Goal: Information Seeking & Learning: Learn about a topic

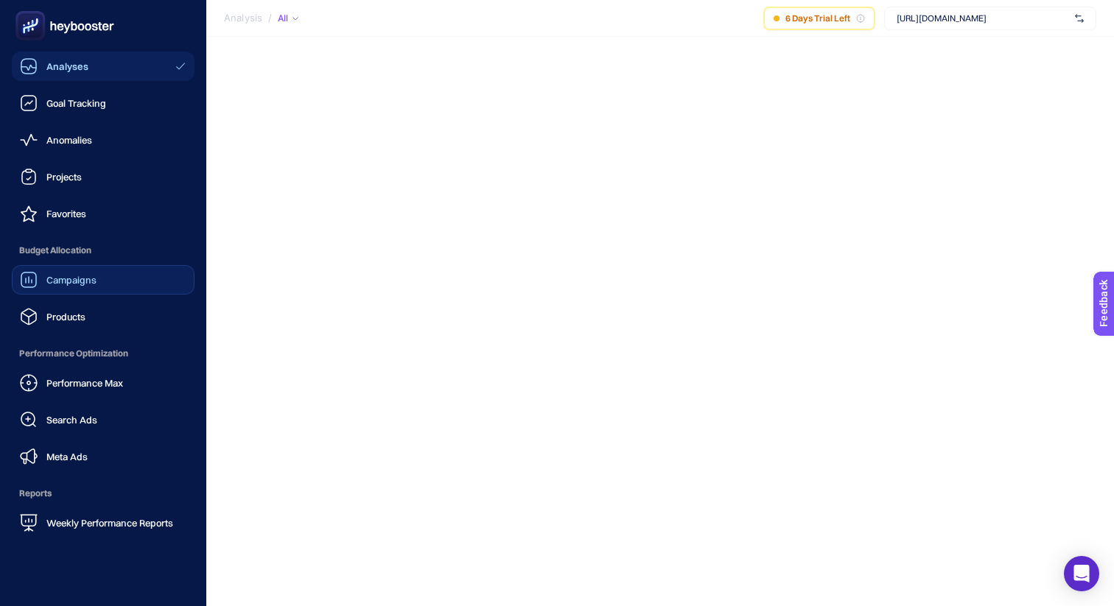
click at [122, 288] on link "Campaigns" at bounding box center [103, 279] width 183 height 29
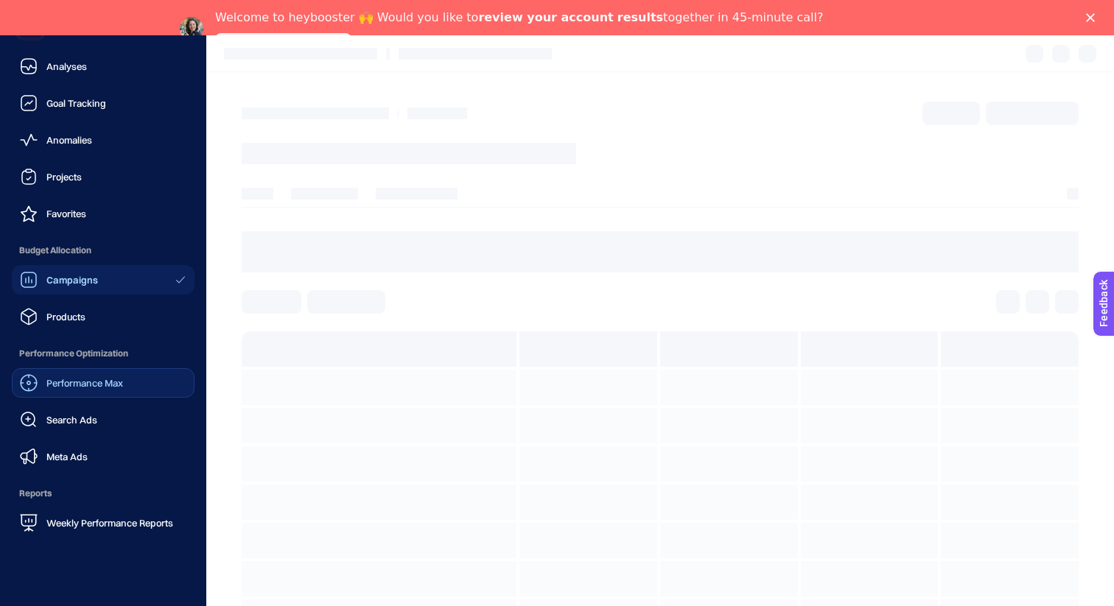
click at [126, 384] on link "Performance Max" at bounding box center [103, 382] width 183 height 29
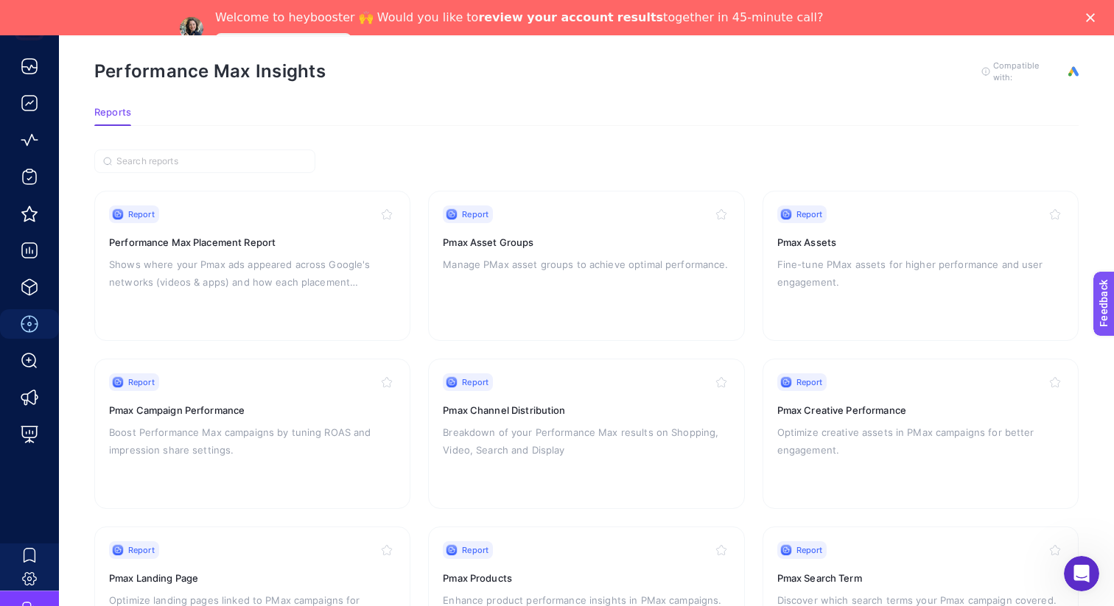
scroll to position [58, 0]
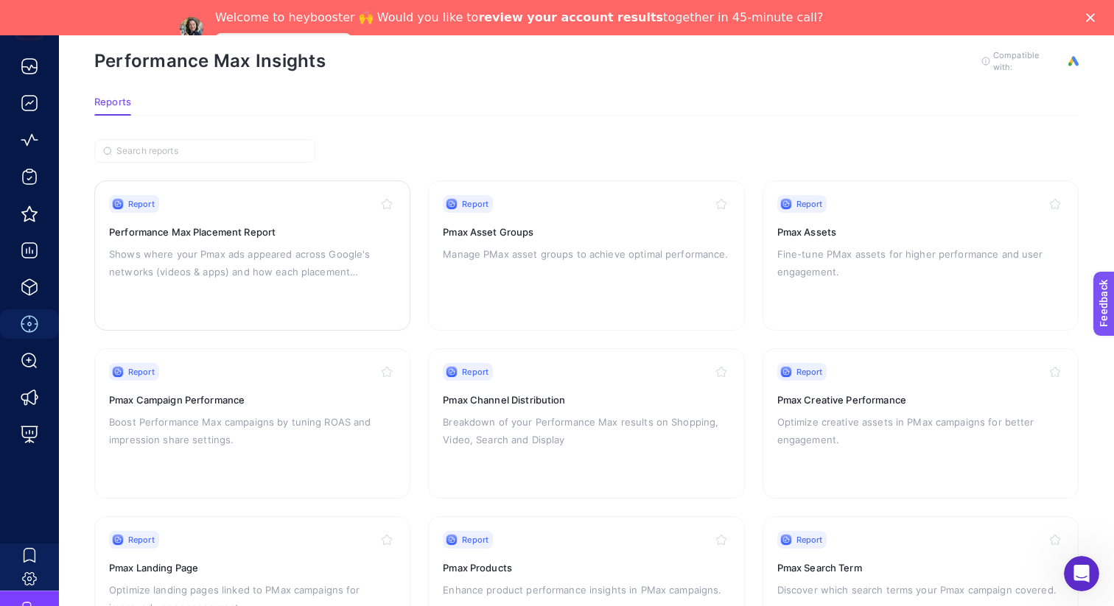
click at [252, 225] on h3 "Performance Max Placement Report" at bounding box center [252, 232] width 286 height 15
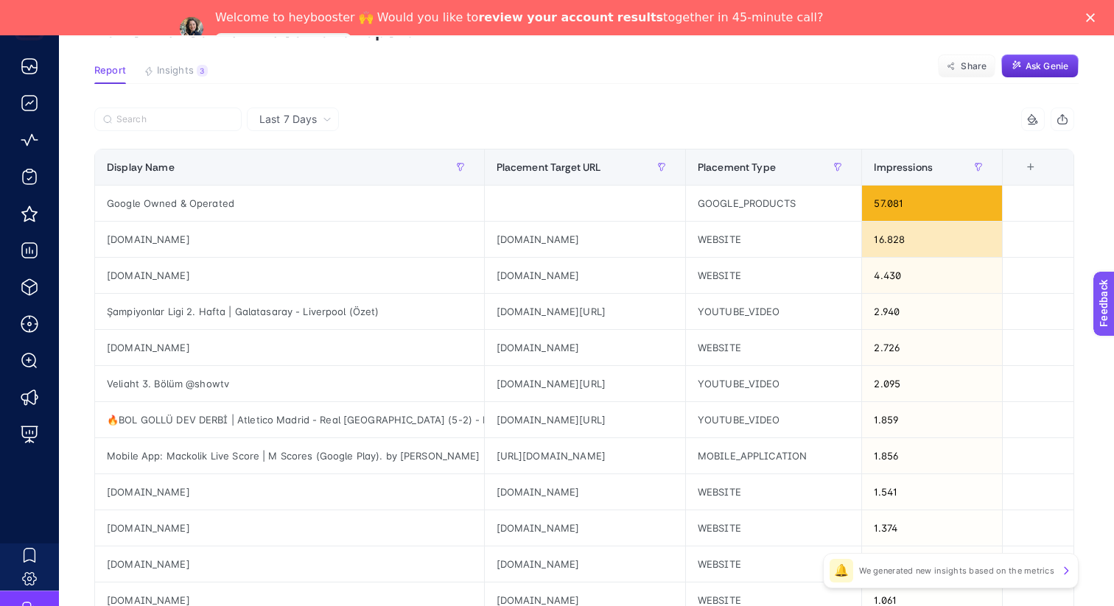
scroll to position [138, 0]
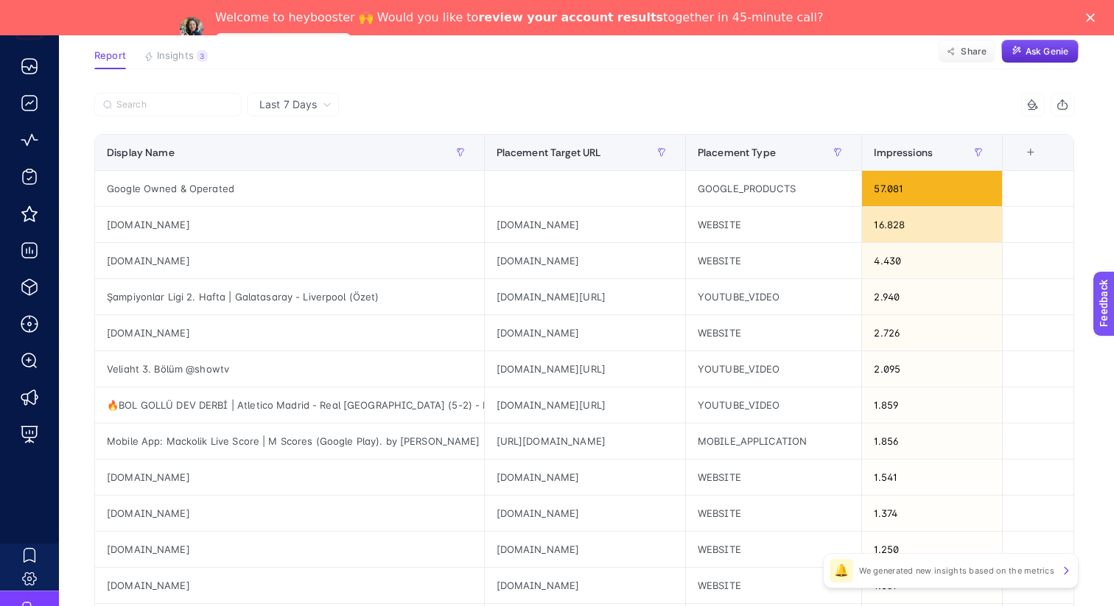
click at [183, 56] on span "Insights" at bounding box center [175, 56] width 37 height 12
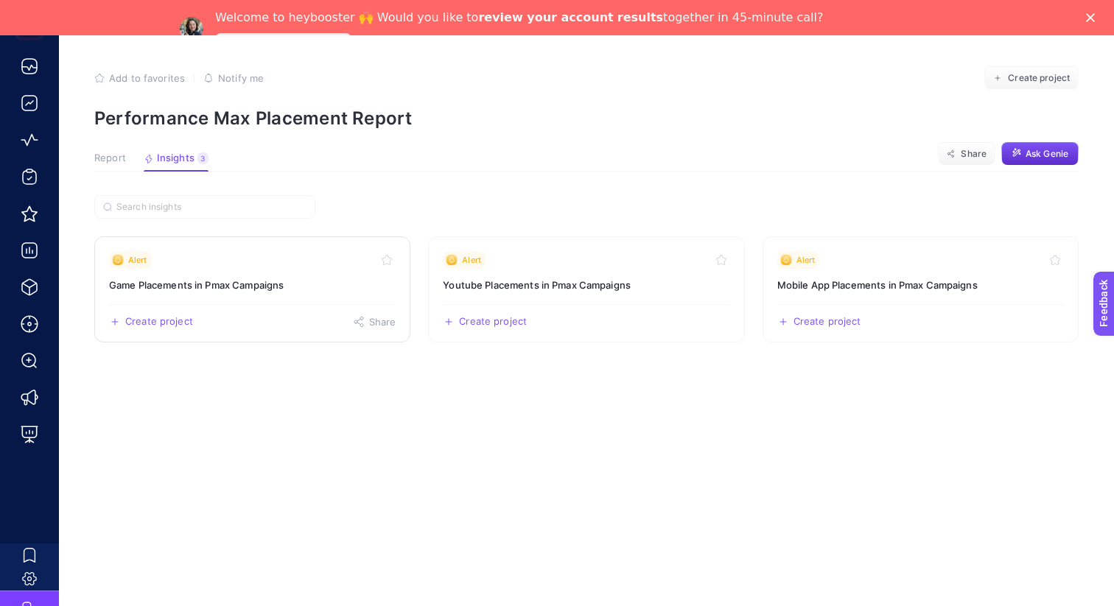
click at [309, 278] on h3 "Game Placements in Pmax Campaigns" at bounding box center [252, 285] width 286 height 15
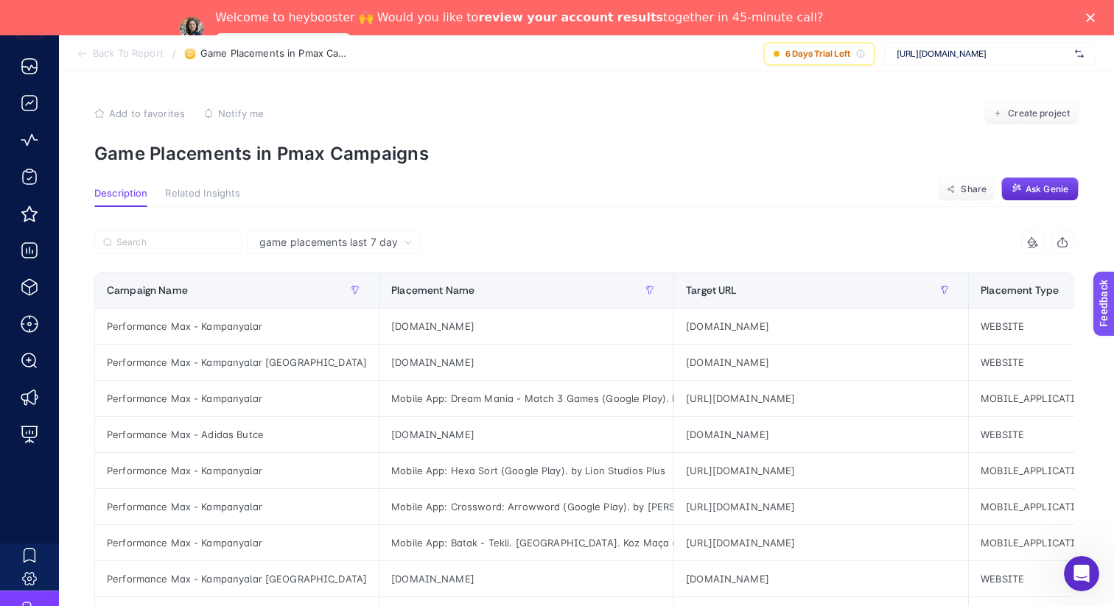
scroll to position [35, 0]
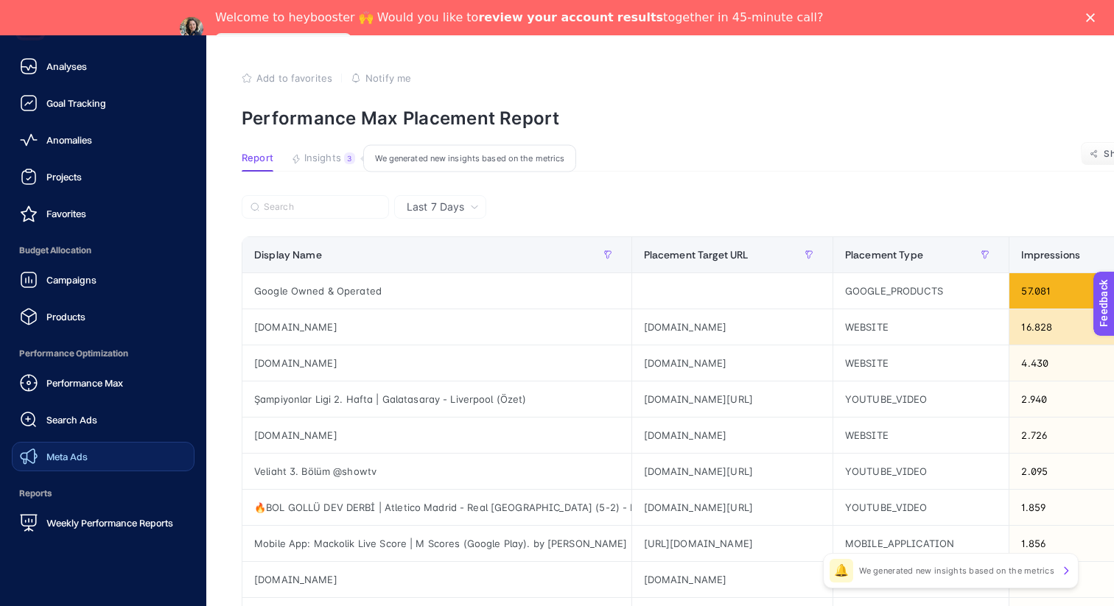
click at [105, 463] on link "Meta Ads" at bounding box center [103, 456] width 183 height 29
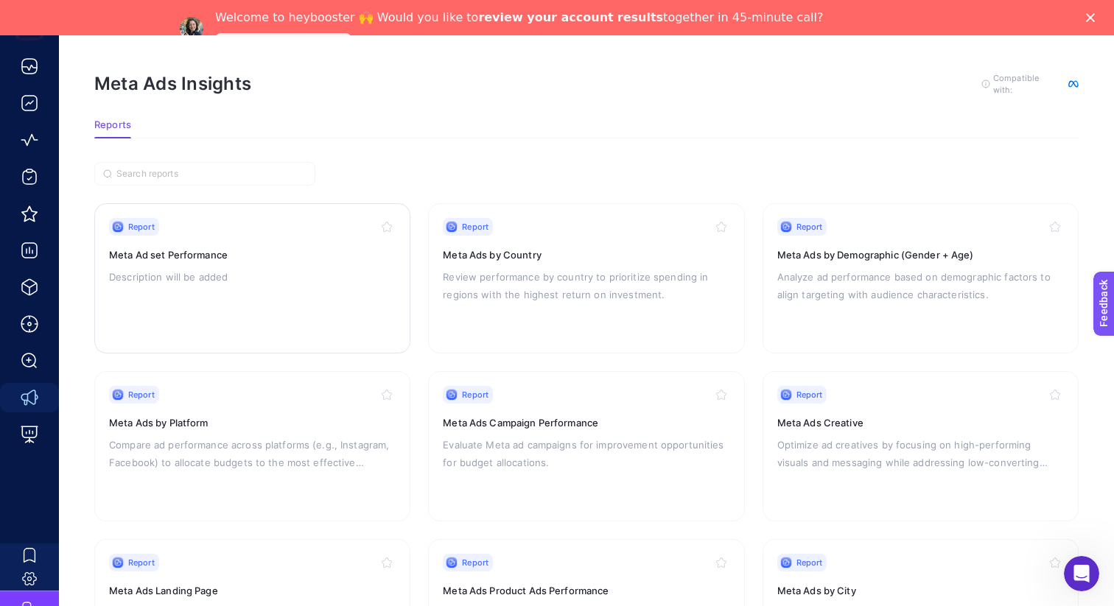
click at [337, 281] on p "Description will be added" at bounding box center [252, 277] width 286 height 18
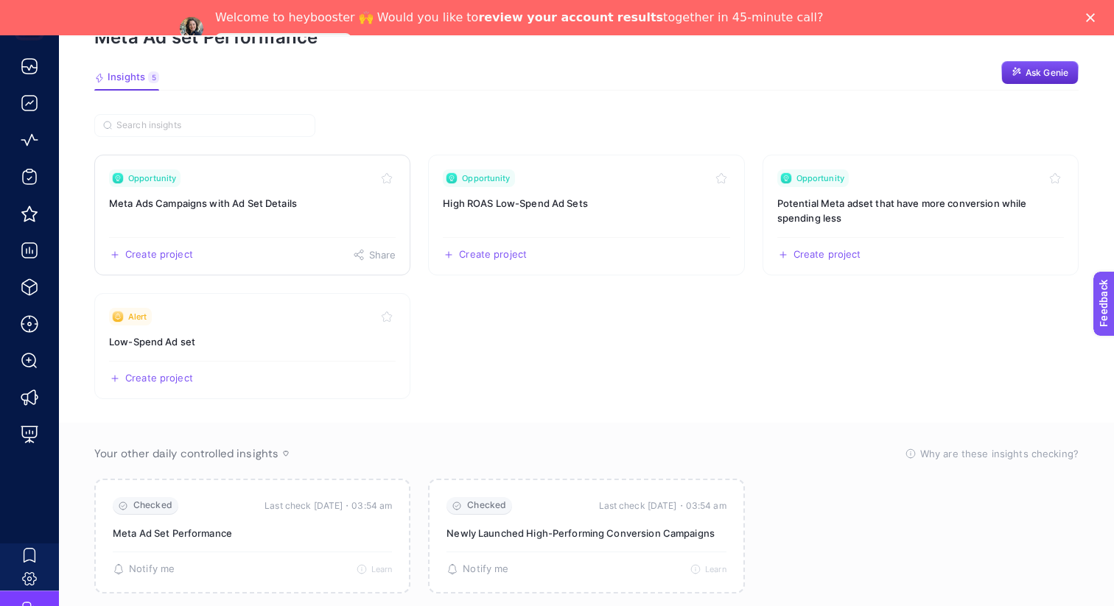
scroll to position [99, 0]
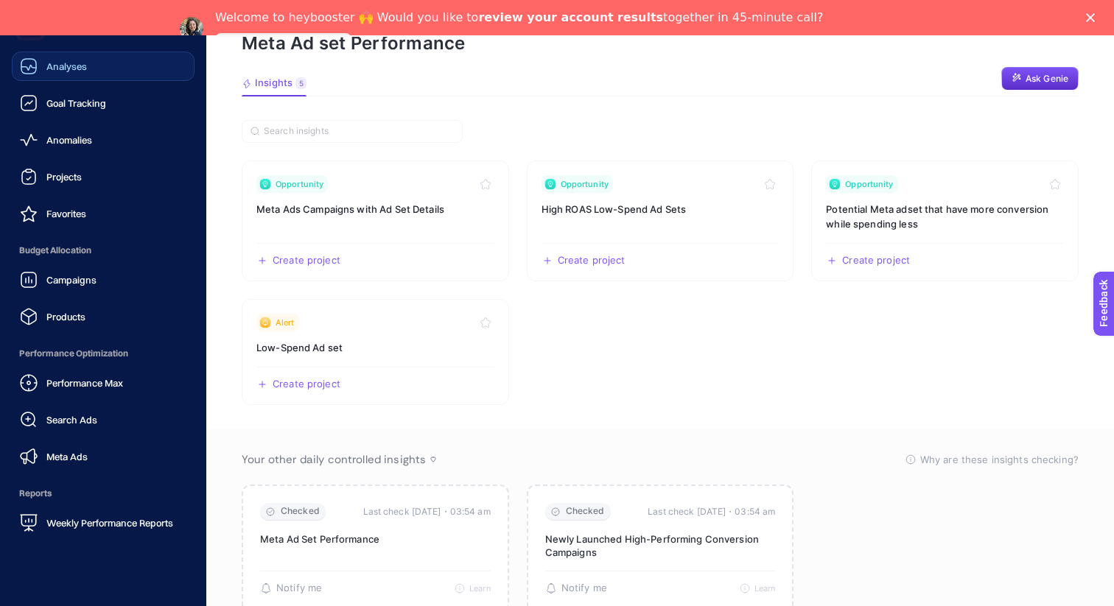
click at [72, 60] on span "Analyses" at bounding box center [66, 66] width 41 height 12
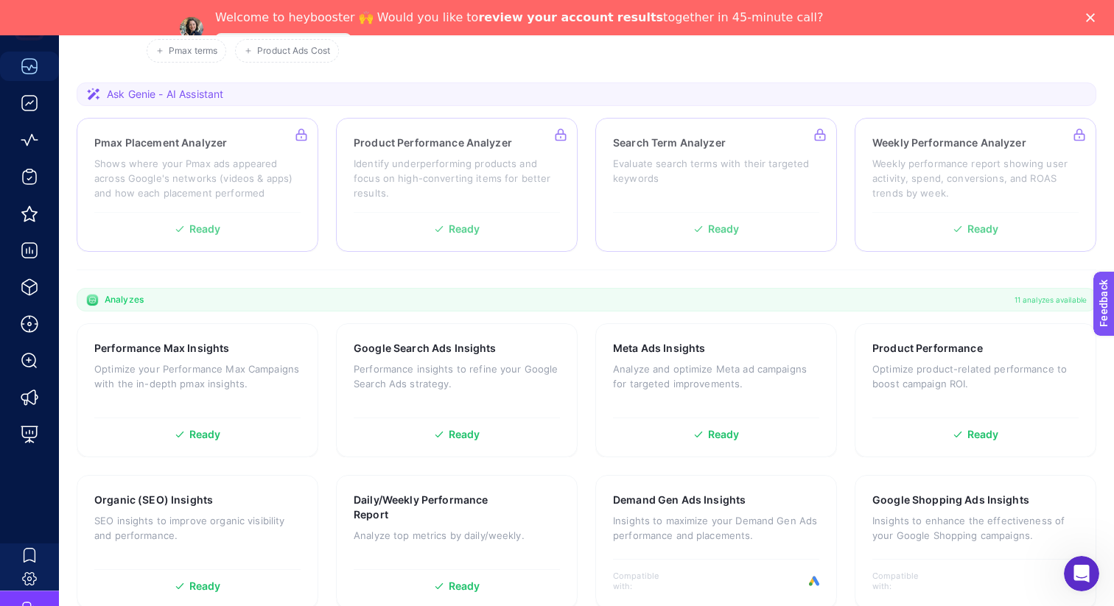
scroll to position [234, 0]
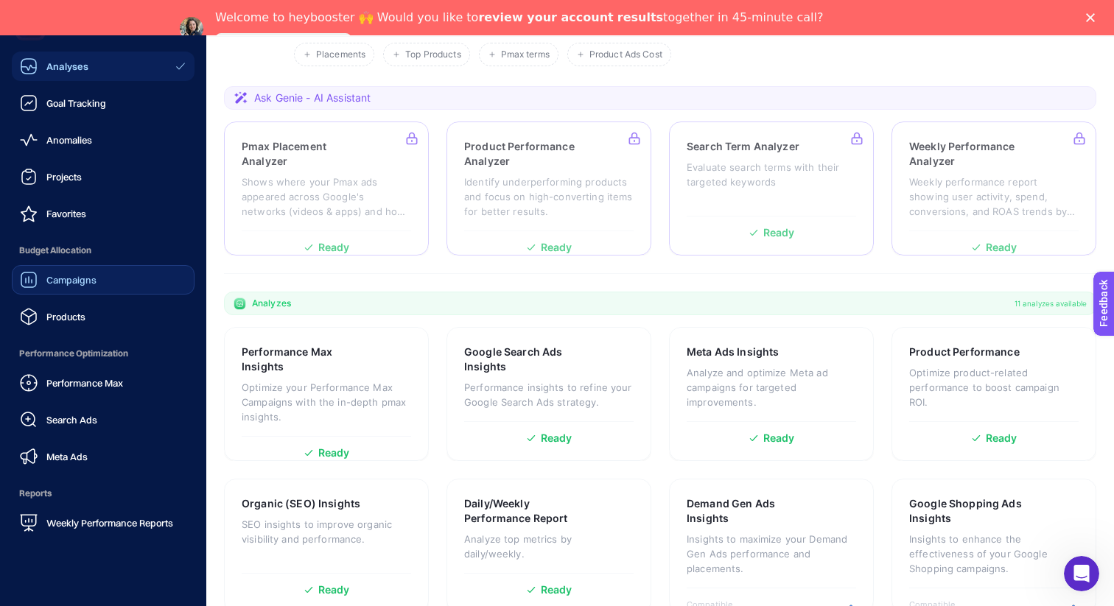
click at [99, 276] on link "Campaigns" at bounding box center [103, 279] width 183 height 29
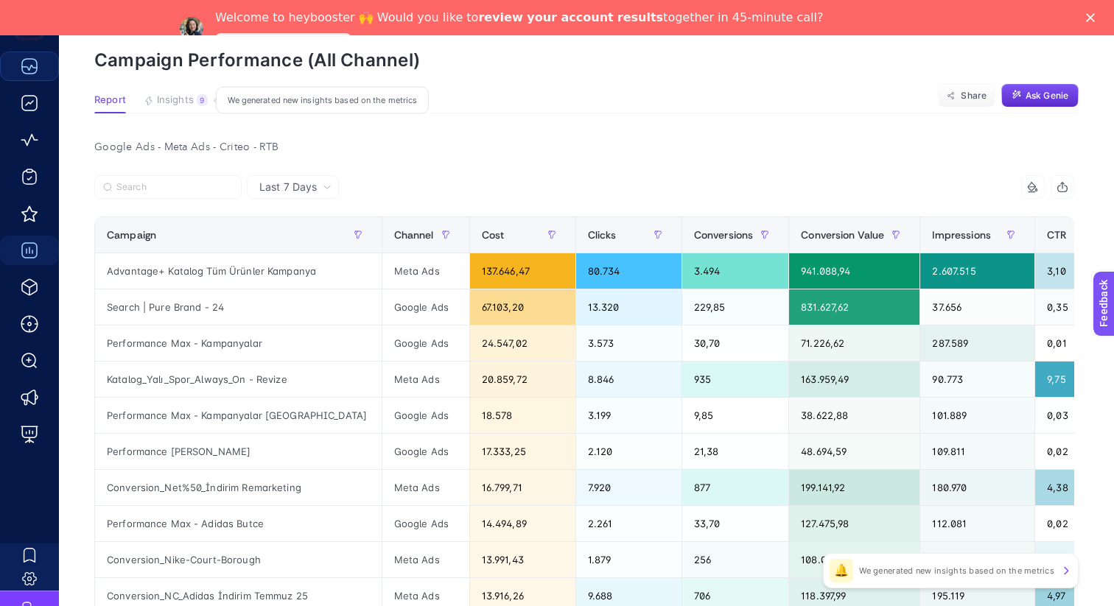
click at [180, 109] on button "Insights 9 We generated new insights based on the metrics" at bounding box center [176, 103] width 64 height 19
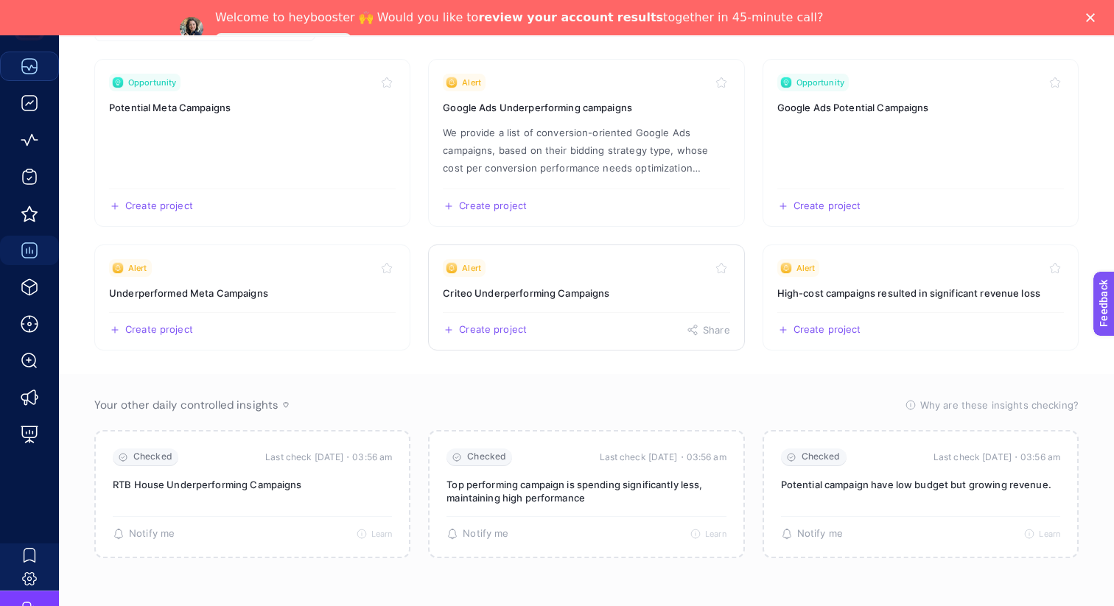
scroll to position [0, 0]
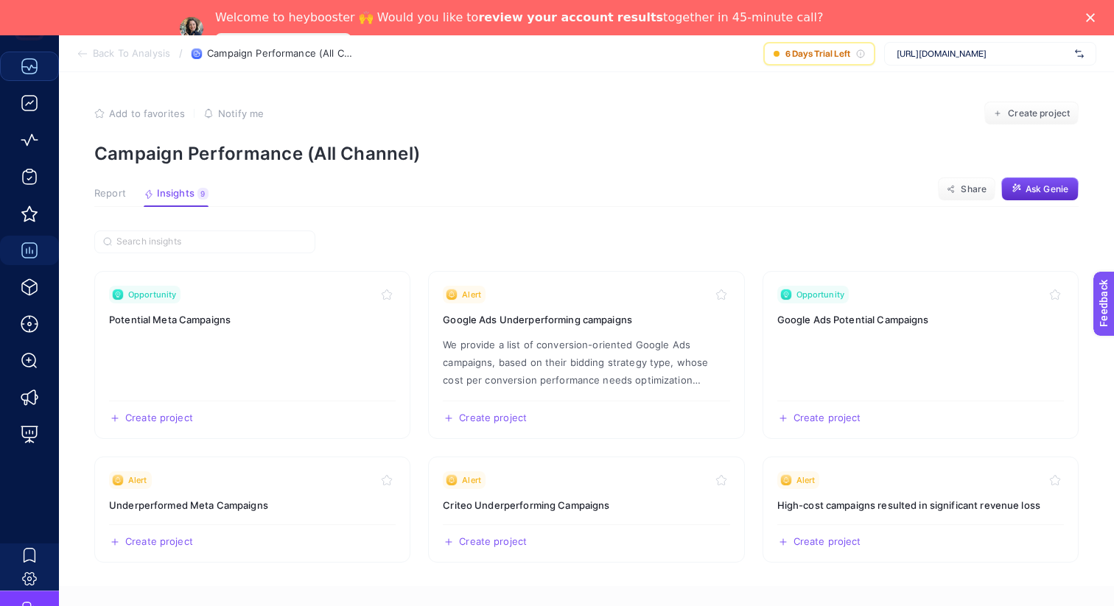
click at [85, 52] on icon at bounding box center [83, 54] width 12 height 12
